Goal: Task Accomplishment & Management: Use online tool/utility

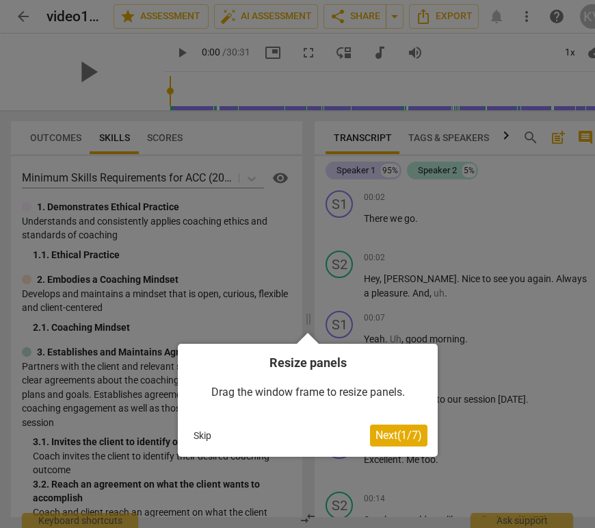
scroll to position [0, 5]
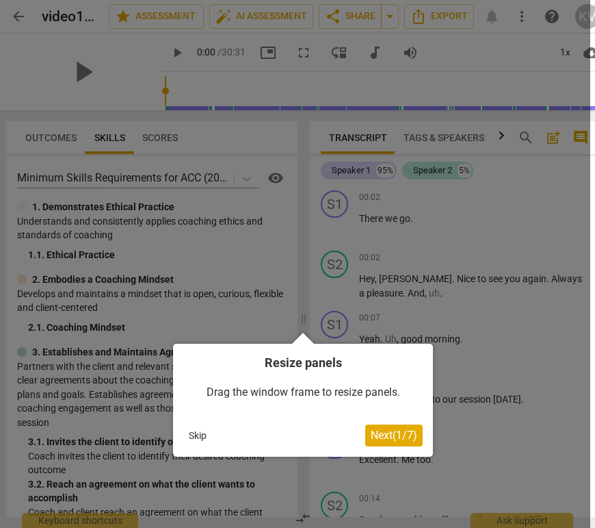
click at [196, 434] on button "Skip" at bounding box center [197, 435] width 29 height 21
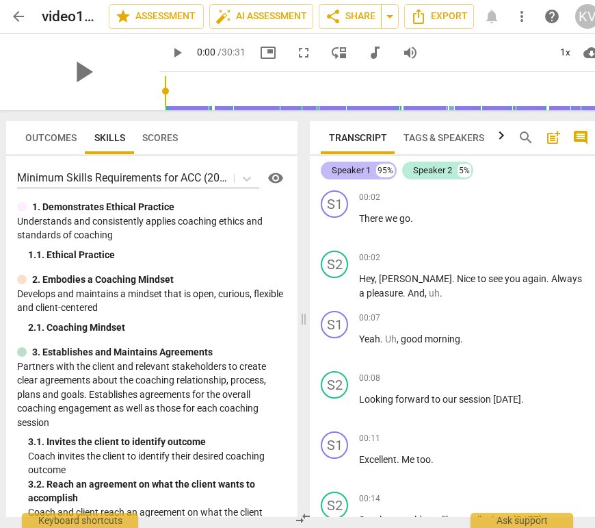
click at [355, 170] on div "Speaker 1" at bounding box center [351, 171] width 39 height 14
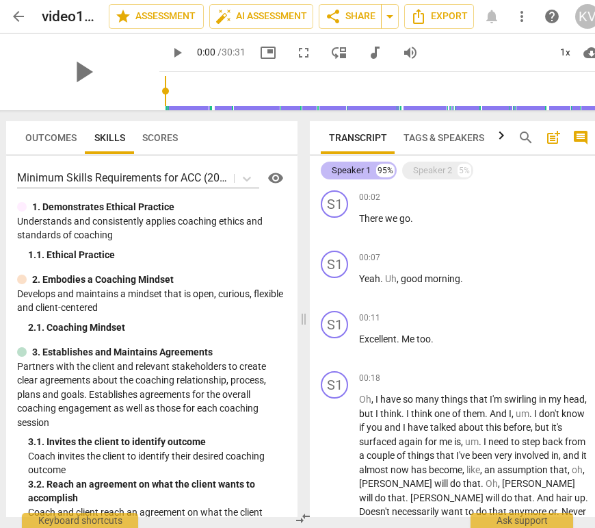
click at [360, 172] on div "Speaker 1" at bounding box center [351, 171] width 39 height 14
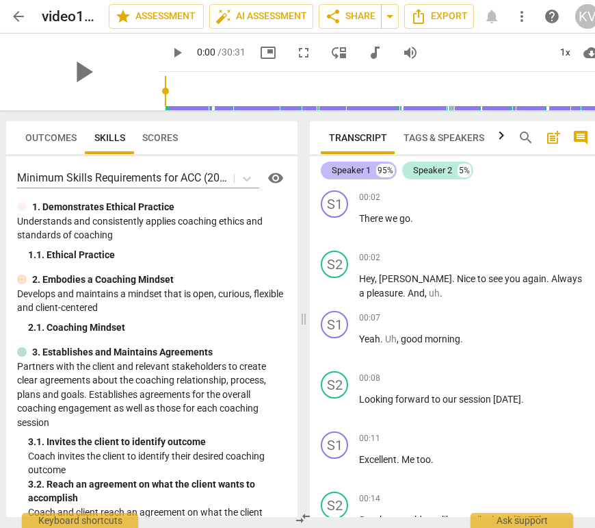
click at [360, 172] on div "Speaker 1" at bounding box center [351, 171] width 39 height 14
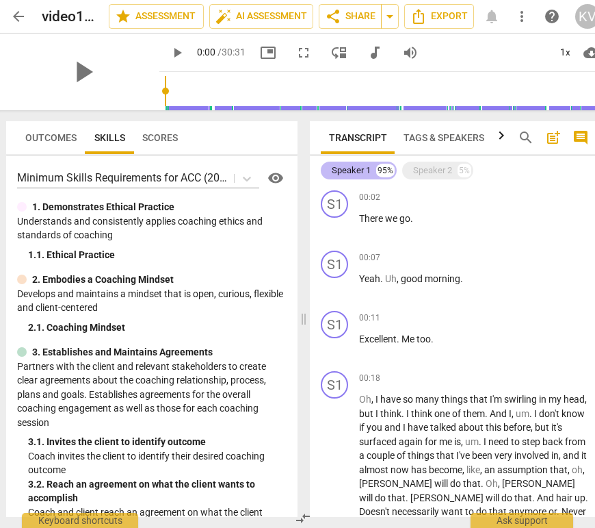
click at [459, 0] on html "arrow_back video1956853873 edit star Assessment auto_fix_high AI Assessment sha…" at bounding box center [292, 0] width 595 height 0
click at [435, 170] on div "Speaker 2" at bounding box center [432, 171] width 39 height 14
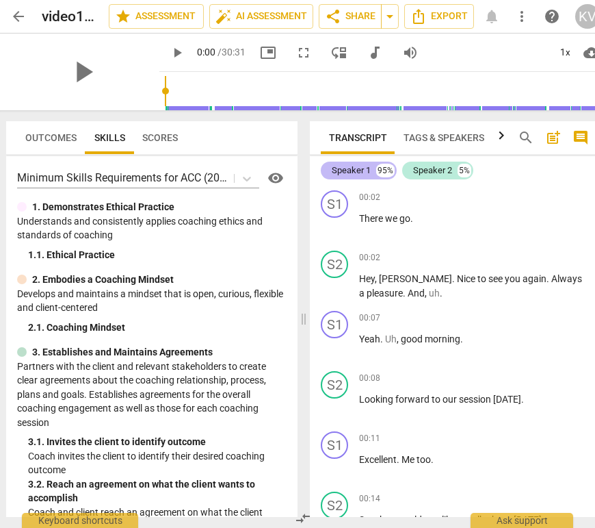
click at [349, 170] on div "Speaker 1" at bounding box center [351, 171] width 39 height 14
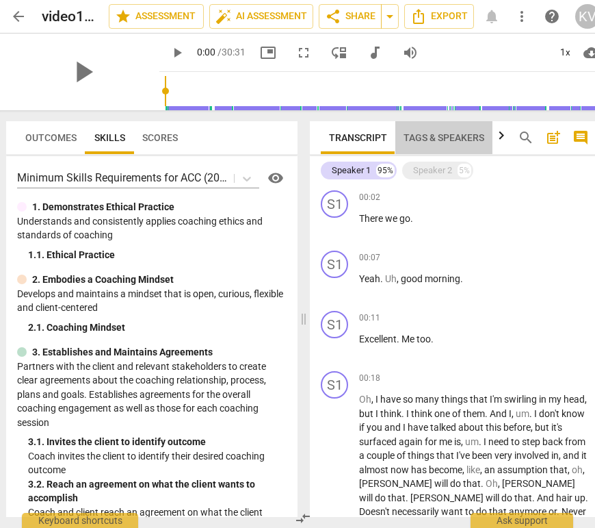
click at [456, 139] on span "Tags & Speakers" at bounding box center [444, 137] width 81 height 11
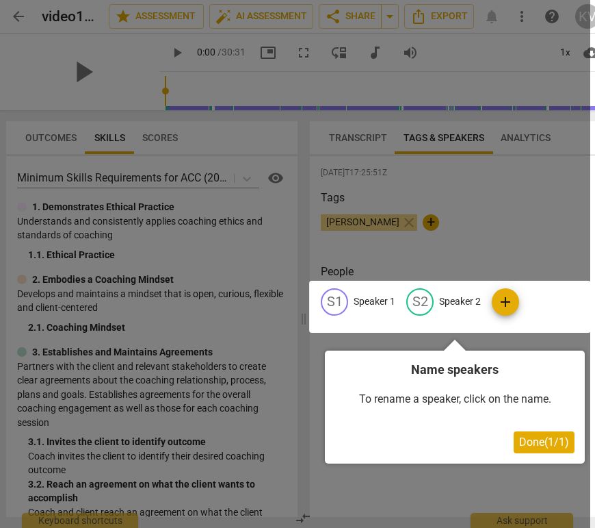
click at [461, 303] on div at bounding box center [450, 307] width 282 height 52
click at [443, 303] on div at bounding box center [450, 307] width 282 height 52
click at [539, 441] on span "Done ( 1 / 1 )" at bounding box center [544, 441] width 50 height 13
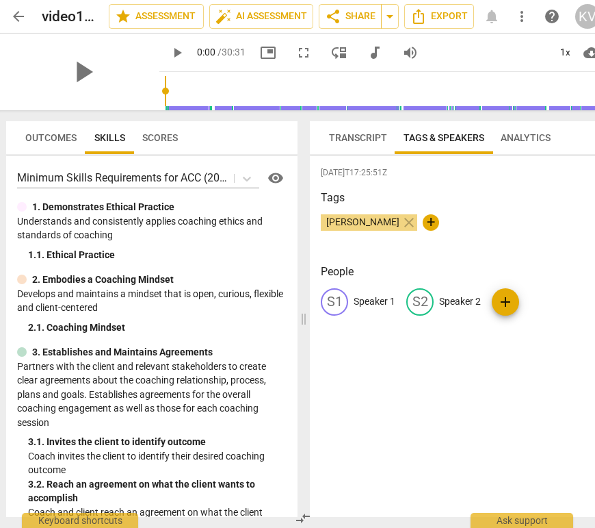
click at [459, 302] on p "Speaker 2" at bounding box center [460, 301] width 42 height 14
type input "Coach - [PERSON_NAME]"
click at [371, 302] on p "Speaker 1" at bounding box center [375, 301] width 42 height 14
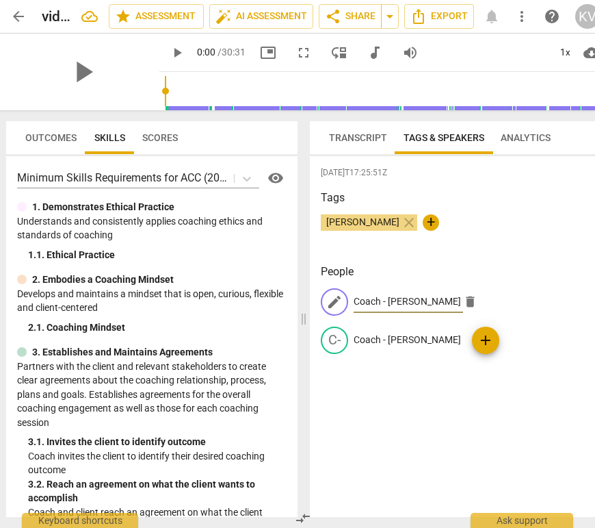
type input "Coach - [PERSON_NAME]"
click at [501, 377] on div "[DATE]T17:25:51Z Tags [PERSON_NAME] close + People edit Coach - [PERSON_NAME] C…" at bounding box center [455, 336] width 290 height 361
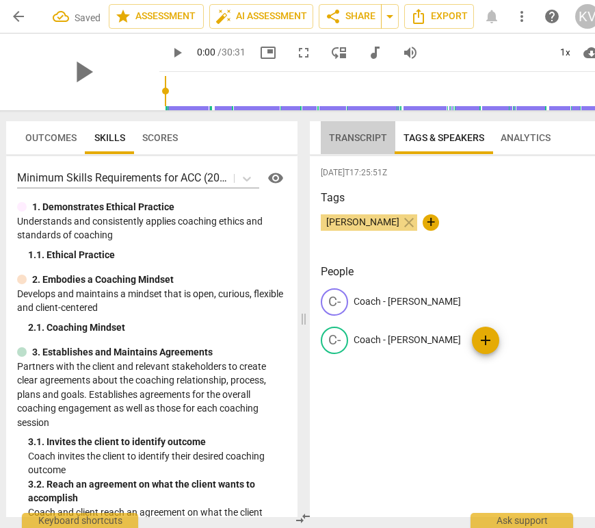
click at [358, 138] on span "Transcript" at bounding box center [358, 137] width 58 height 11
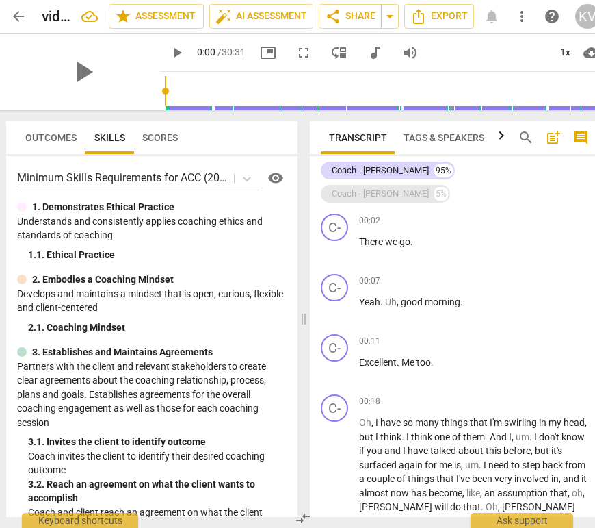
click at [429, 187] on div "Coach - [PERSON_NAME]" at bounding box center [380, 194] width 97 height 14
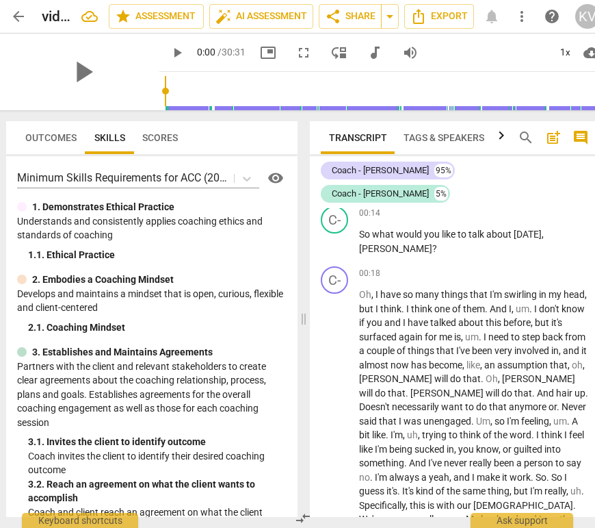
scroll to position [310, 0]
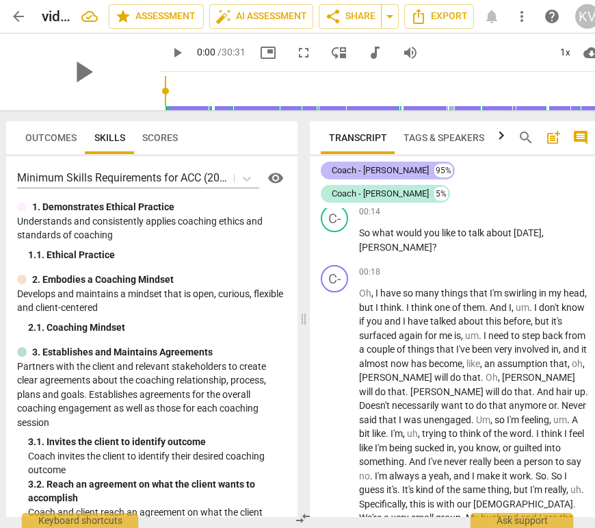
click at [353, 170] on div "Coach - [PERSON_NAME]" at bounding box center [380, 171] width 97 height 14
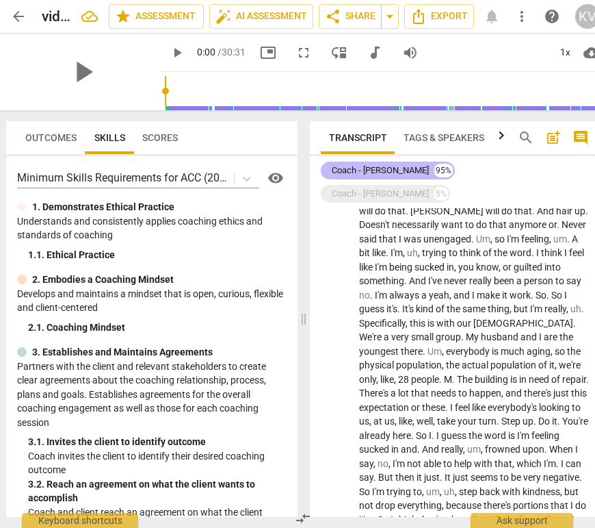
click at [367, 172] on div "Coach - [PERSON_NAME]" at bounding box center [380, 171] width 97 height 14
click at [433, 138] on span "Tags & Speakers" at bounding box center [444, 137] width 81 height 11
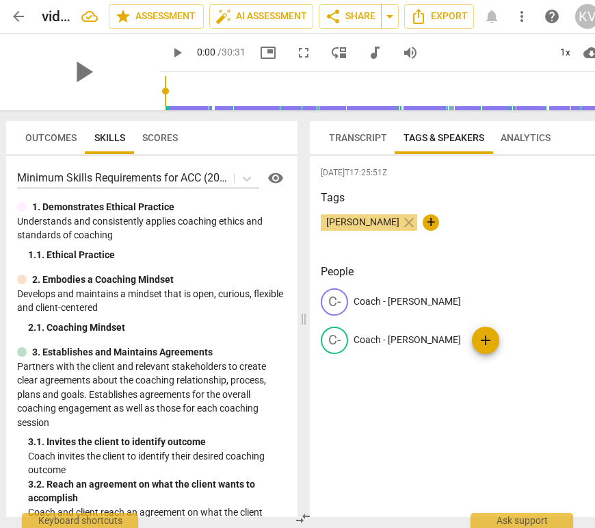
click at [387, 300] on p "Coach - [PERSON_NAME]" at bounding box center [407, 301] width 107 height 14
click at [380, 302] on input "Coach - [PERSON_NAME]" at bounding box center [409, 302] width 110 height 22
type input "Coachee - [PERSON_NAME]"
click at [422, 395] on div "[DATE]T17:25:51Z Tags [PERSON_NAME] close + People edit Coachee - [PERSON_NAME]…" at bounding box center [455, 336] width 290 height 361
click at [362, 144] on span "Transcript" at bounding box center [358, 137] width 75 height 19
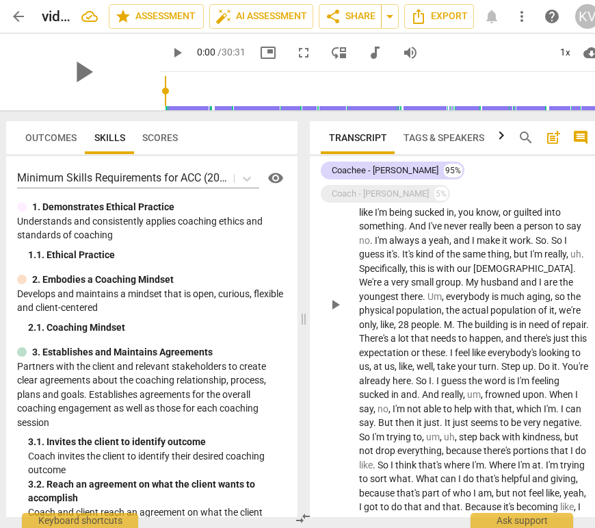
scroll to position [363, 0]
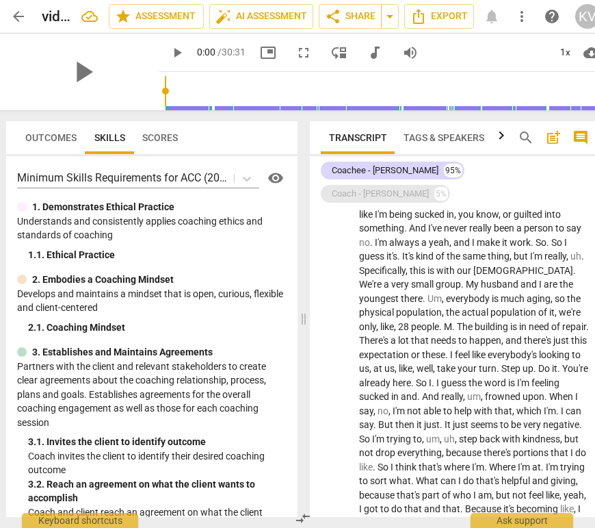
click at [429, 187] on div "Coach - [PERSON_NAME]" at bounding box center [380, 194] width 97 height 14
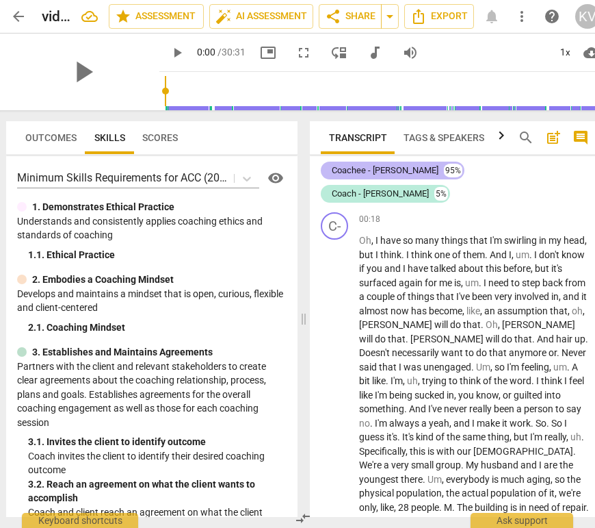
click at [375, 171] on div "Coachee - [PERSON_NAME]" at bounding box center [385, 171] width 107 height 14
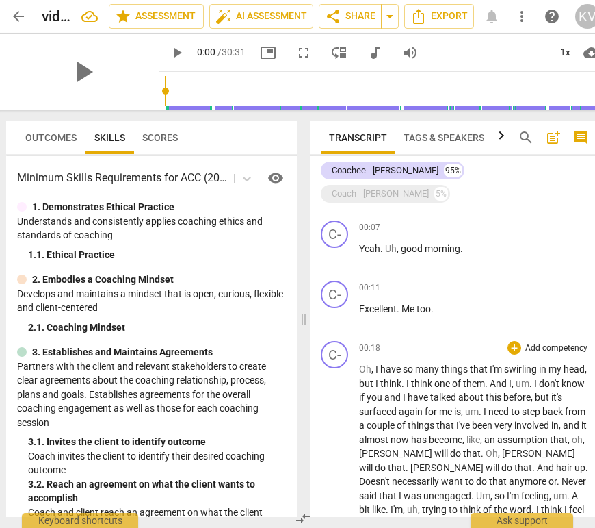
scroll to position [55, 0]
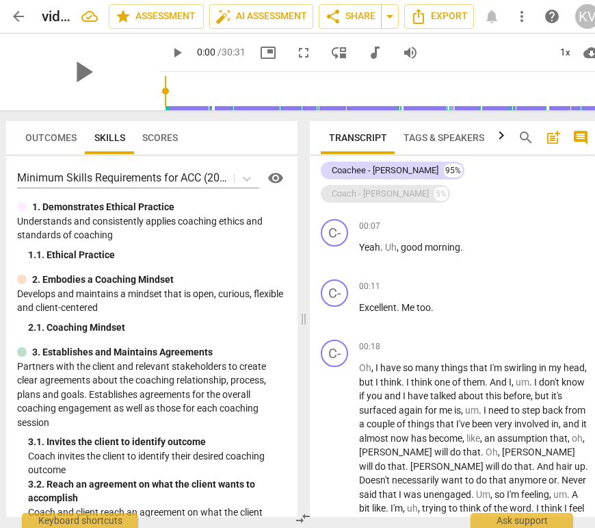
click at [429, 187] on div "Coach - [PERSON_NAME]" at bounding box center [380, 194] width 97 height 14
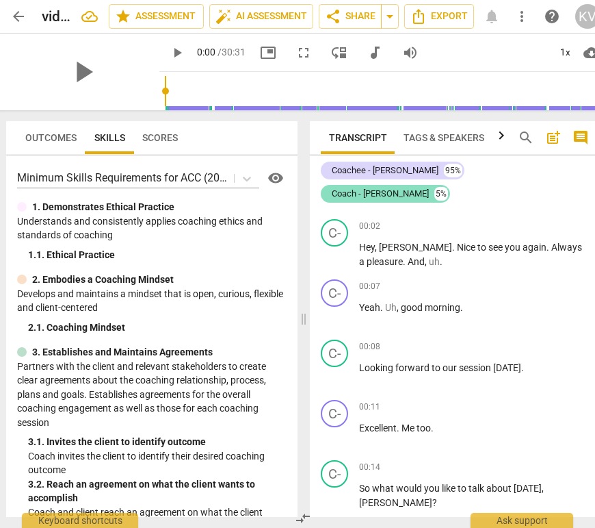
click at [429, 187] on div "Coach - [PERSON_NAME]" at bounding box center [380, 194] width 97 height 14
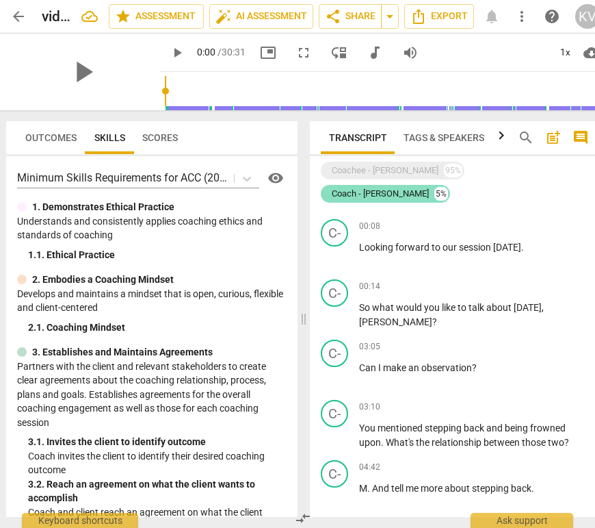
click at [429, 187] on div "Coach - [PERSON_NAME]" at bounding box center [380, 194] width 97 height 14
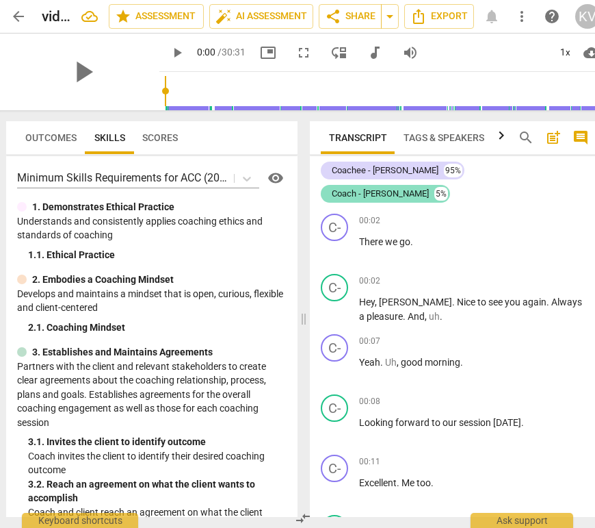
scroll to position [0, 0]
click at [429, 187] on div "Coach - [PERSON_NAME]" at bounding box center [380, 194] width 97 height 14
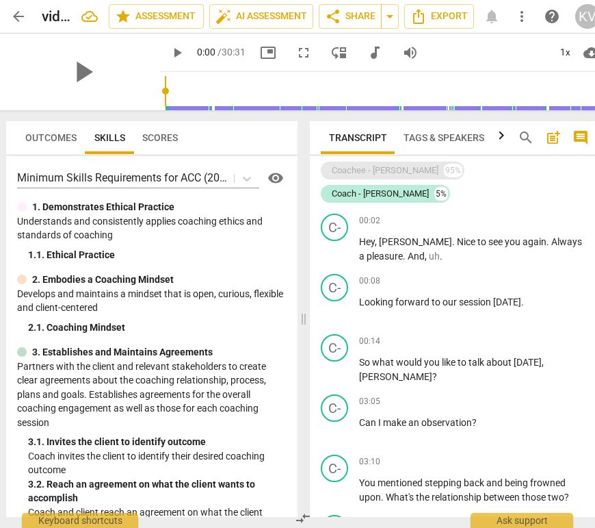
click at [363, 170] on div "Coachee - [PERSON_NAME]" at bounding box center [385, 171] width 107 height 14
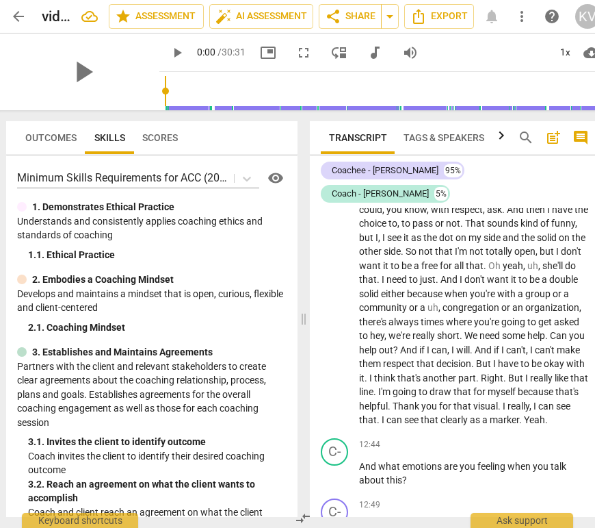
scroll to position [2352, 0]
